Goal: Navigation & Orientation: Find specific page/section

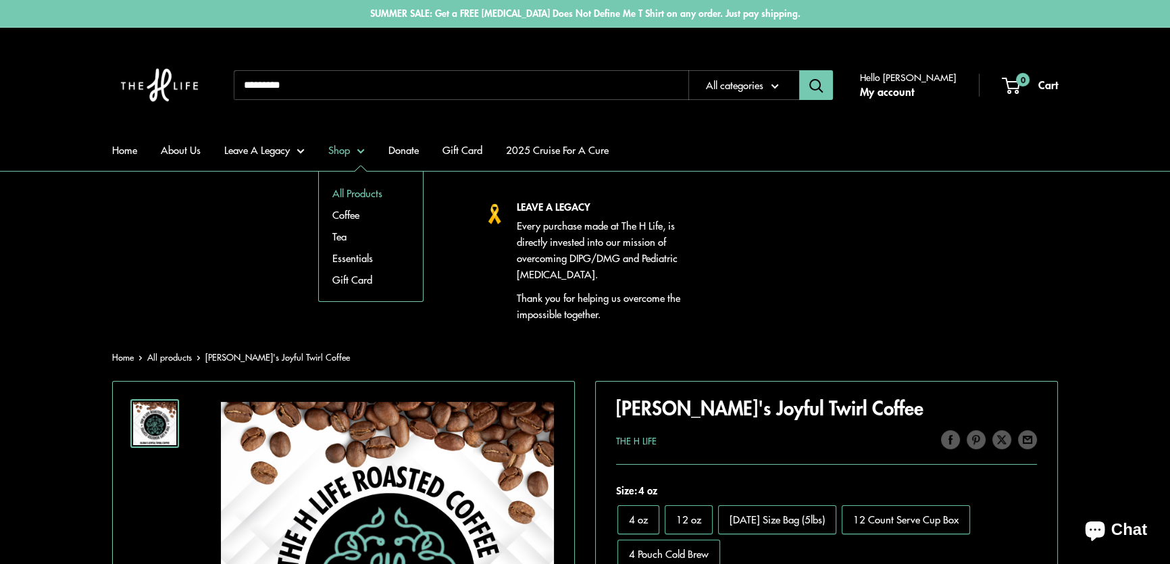
click at [348, 193] on link "All Products" at bounding box center [371, 193] width 104 height 22
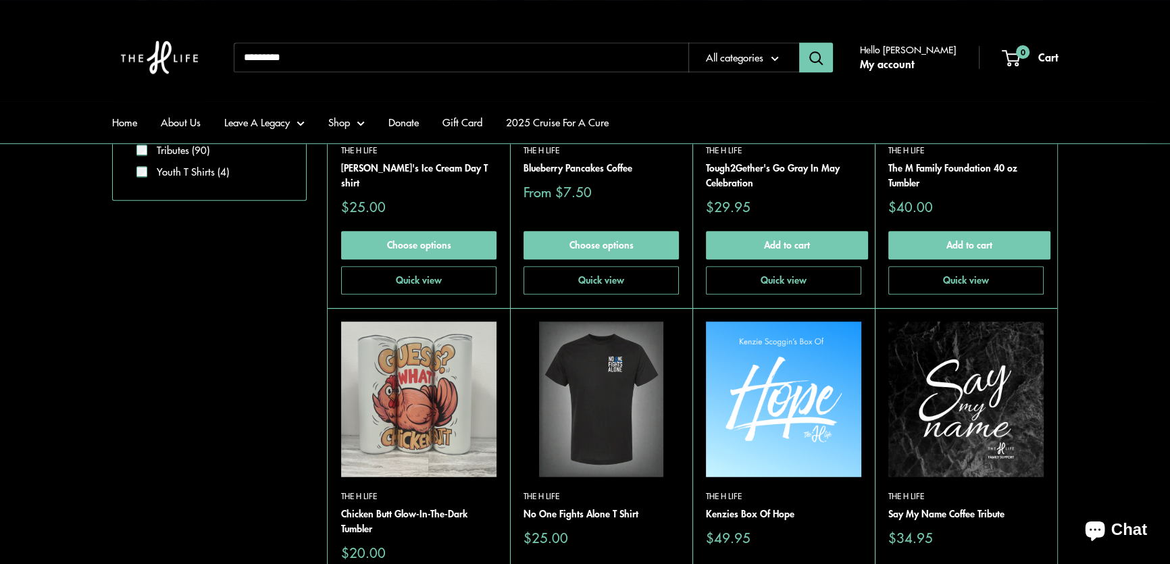
scroll to position [1228, 0]
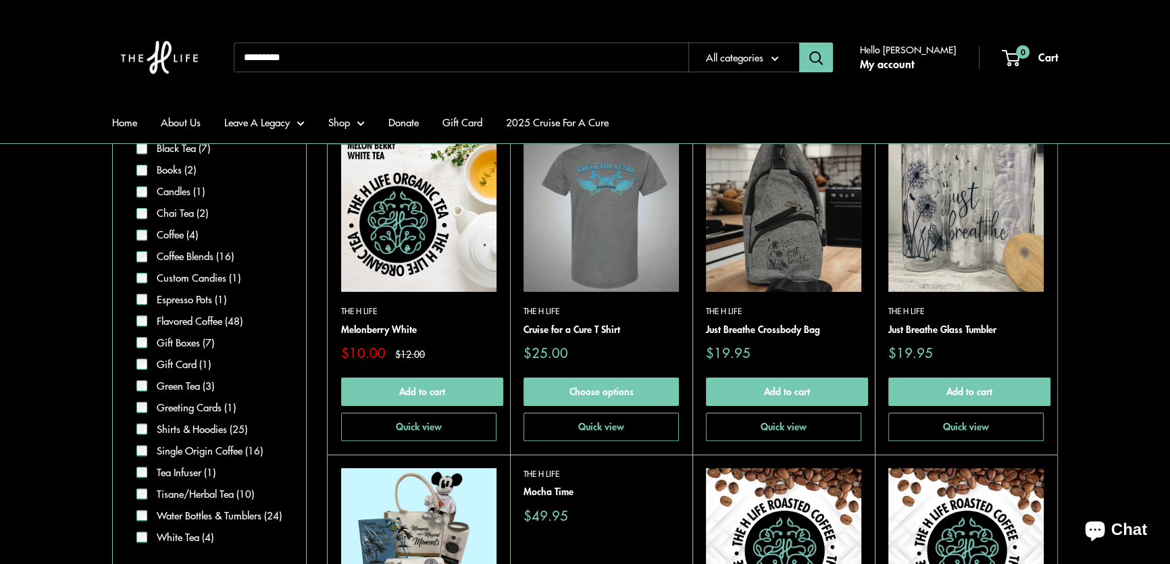
scroll to position [553, 0]
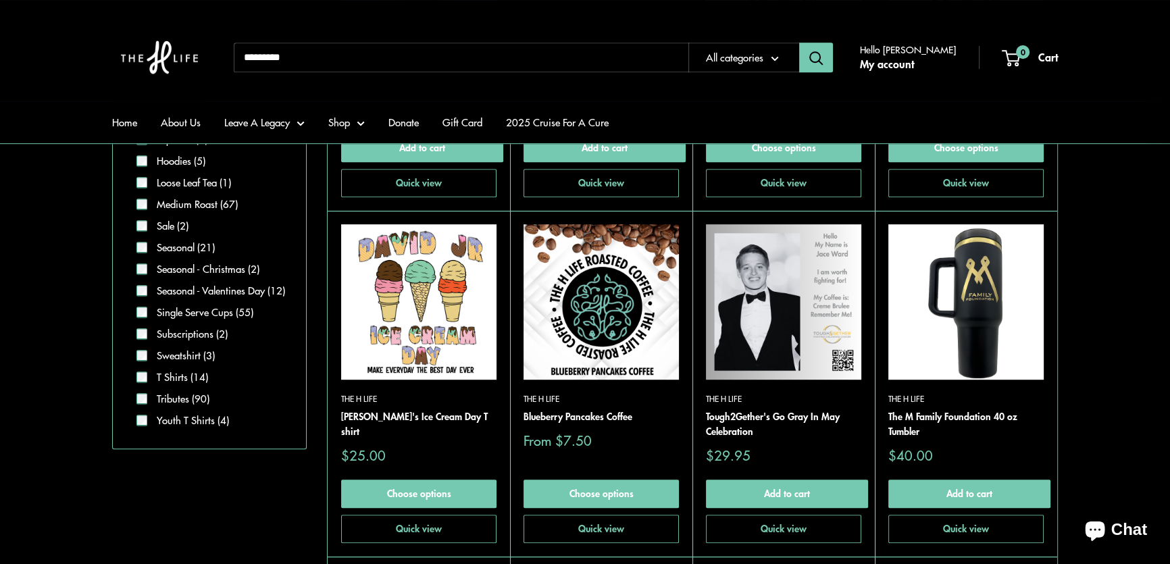
scroll to position [982, 0]
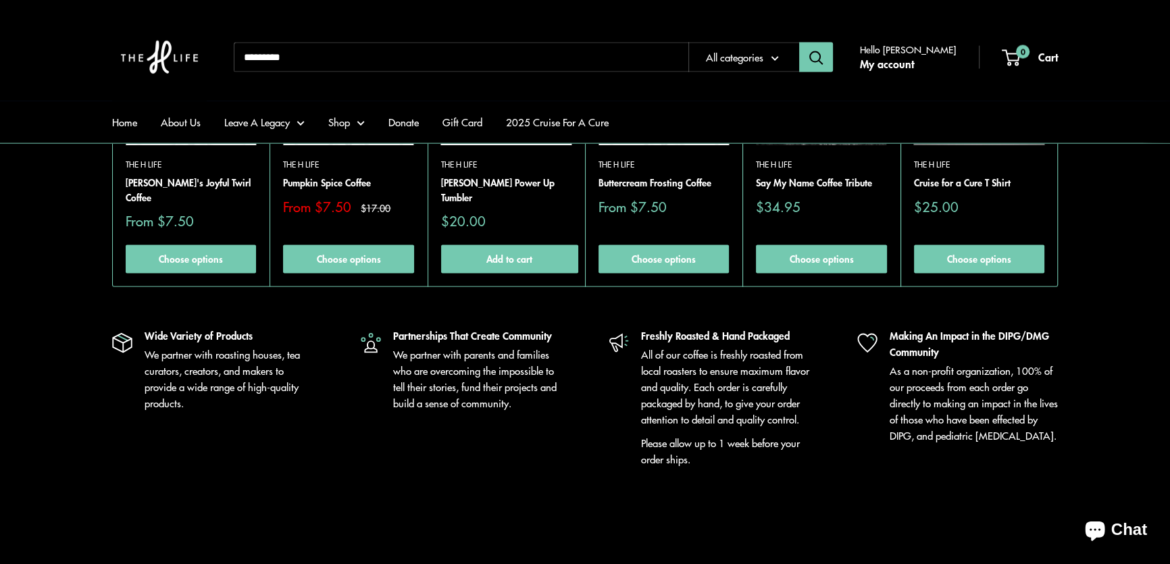
scroll to position [3685, 0]
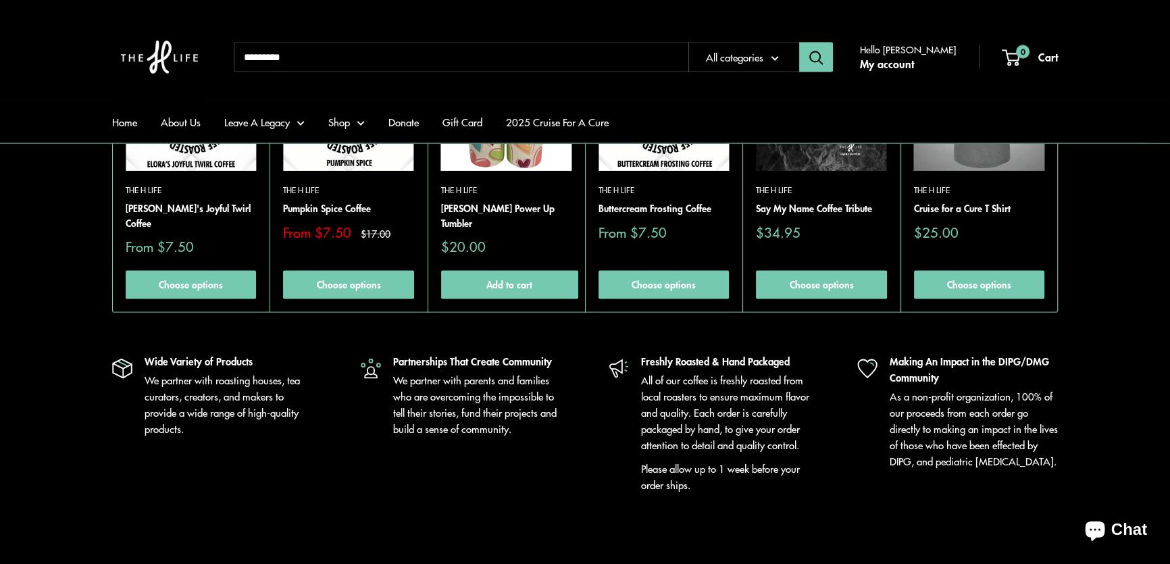
click at [1127, 224] on section "Recently viewed The H Life Elora's Joyful Twirl Coffee Sale price From $7.50 Ch…" at bounding box center [585, 152] width 1170 height 321
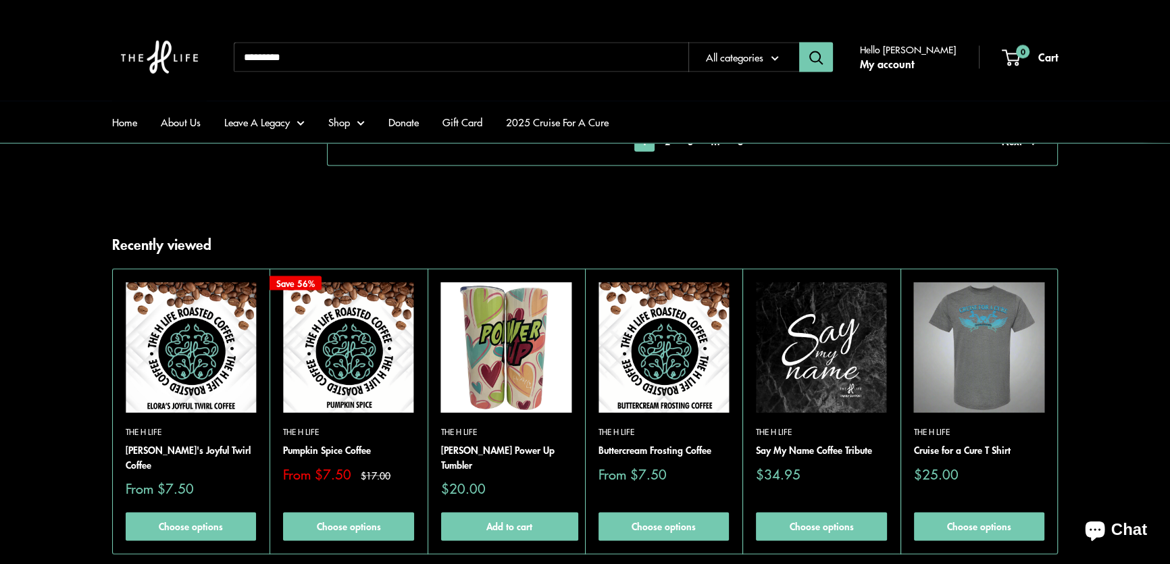
scroll to position [3439, 0]
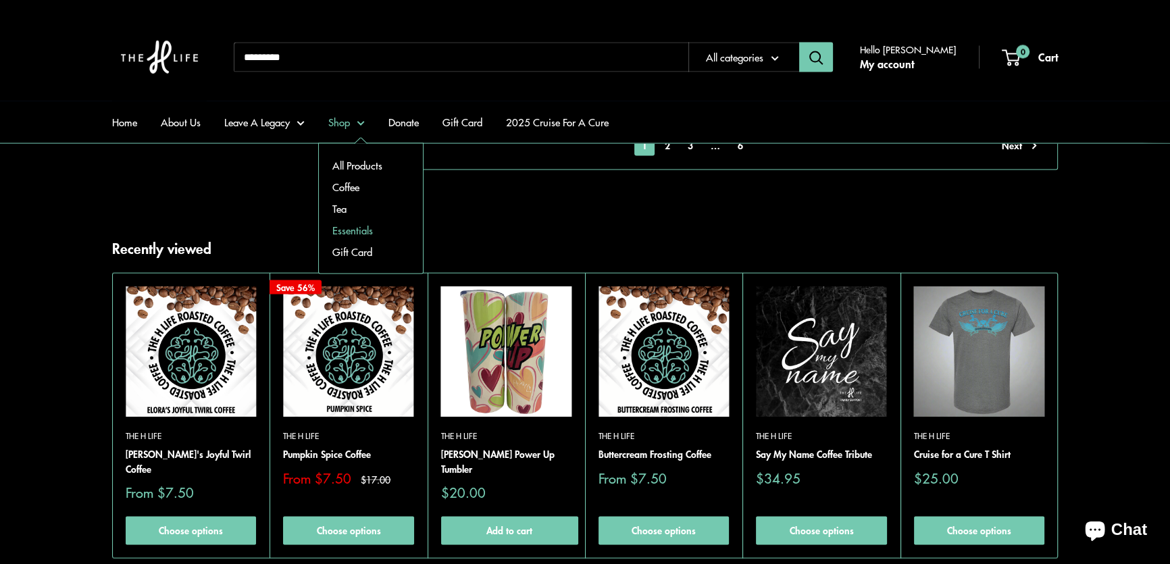
click at [358, 229] on link "Essentials" at bounding box center [371, 231] width 104 height 22
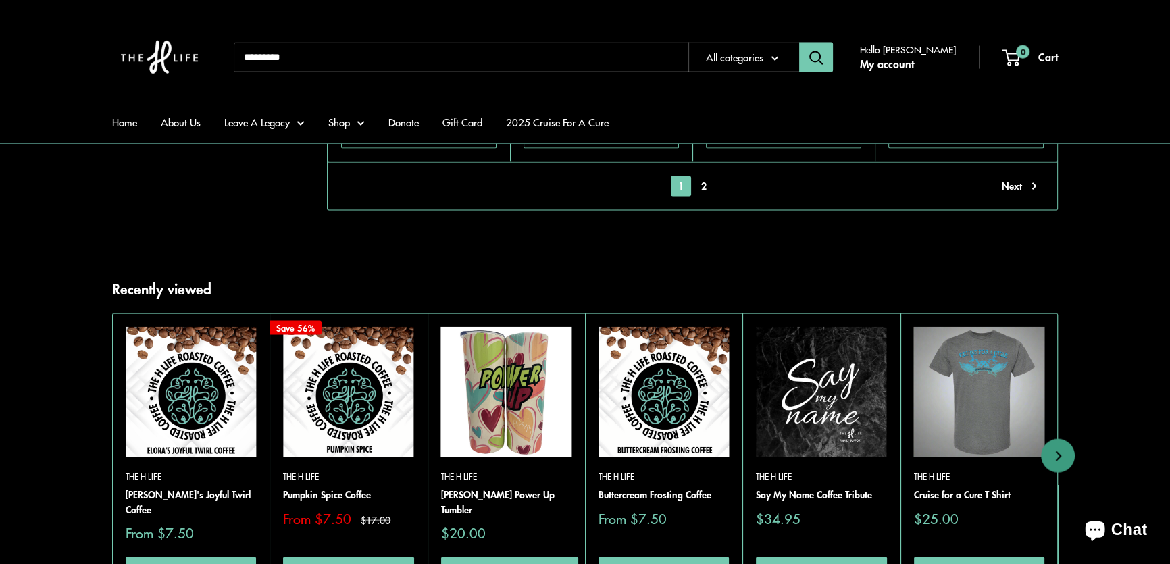
scroll to position [3562, 0]
